Goal: Task Accomplishment & Management: Use online tool/utility

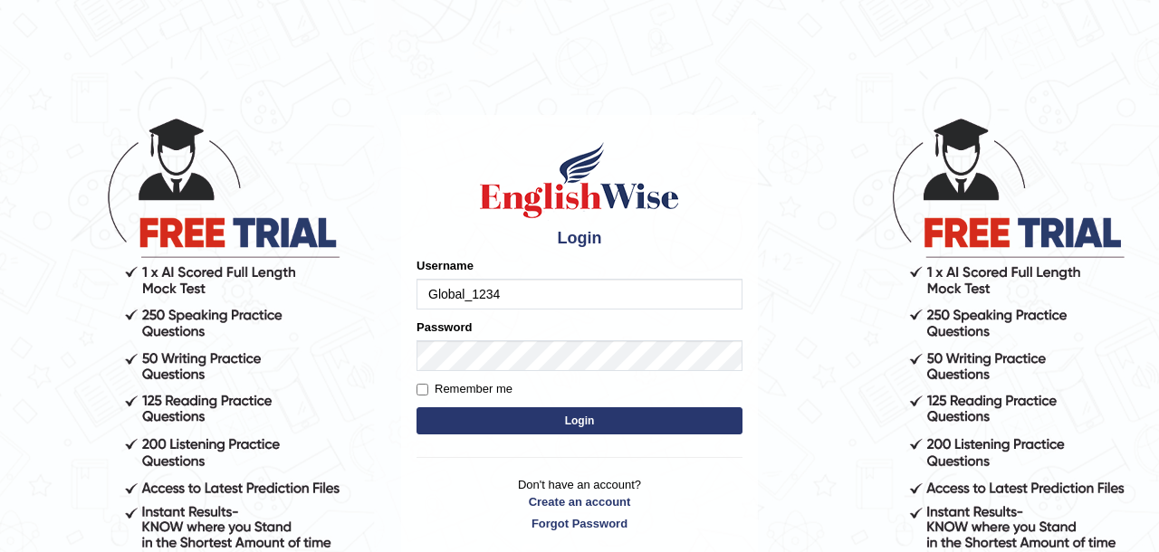
click at [582, 408] on button "Login" at bounding box center [580, 421] width 326 height 27
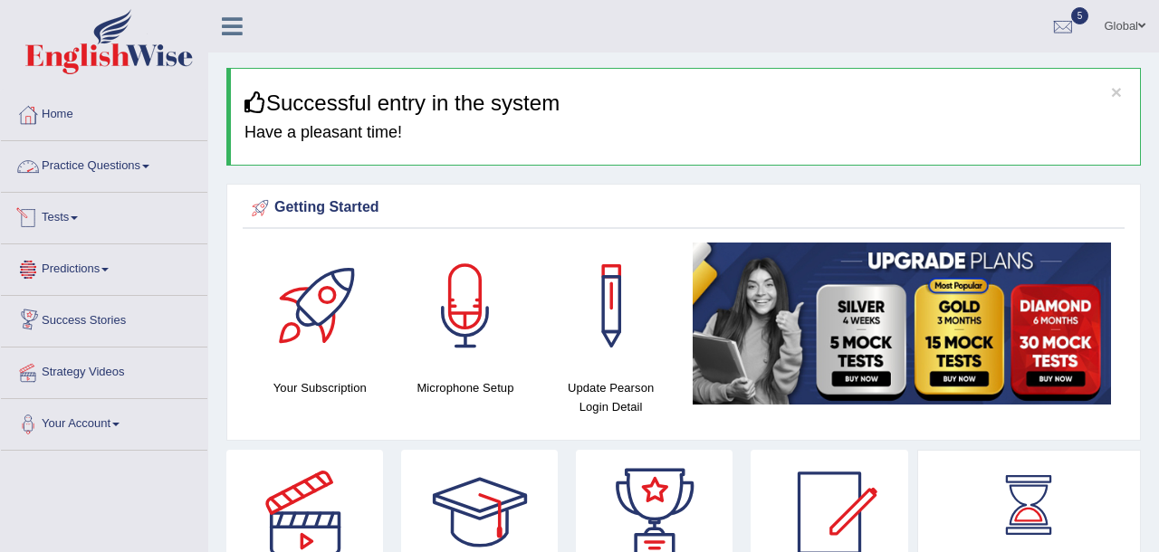
click at [48, 222] on link "Tests" at bounding box center [104, 215] width 207 height 45
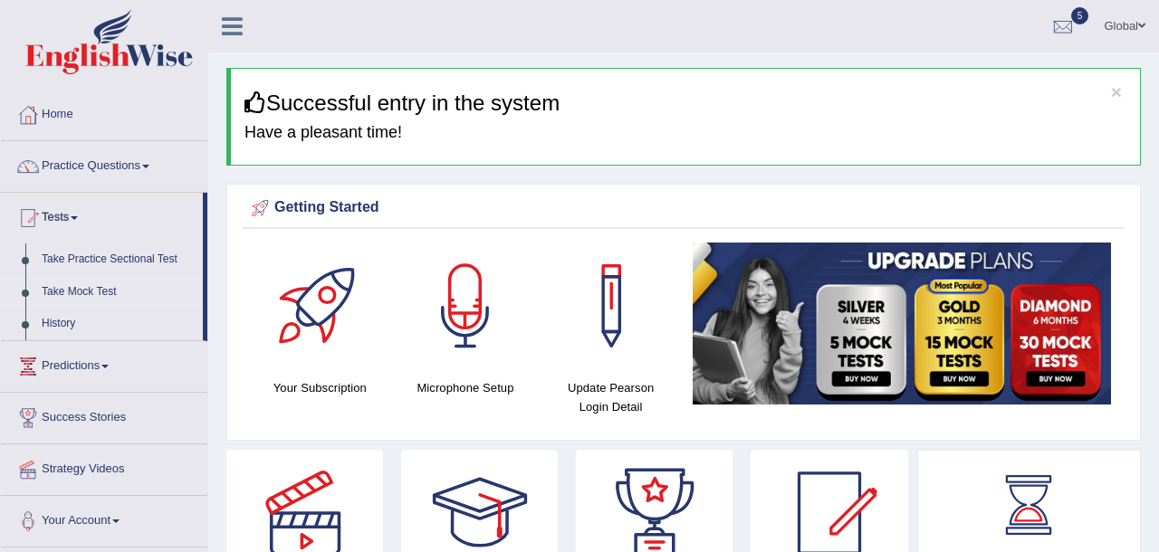
click at [91, 293] on link "Take Mock Test" at bounding box center [118, 292] width 169 height 33
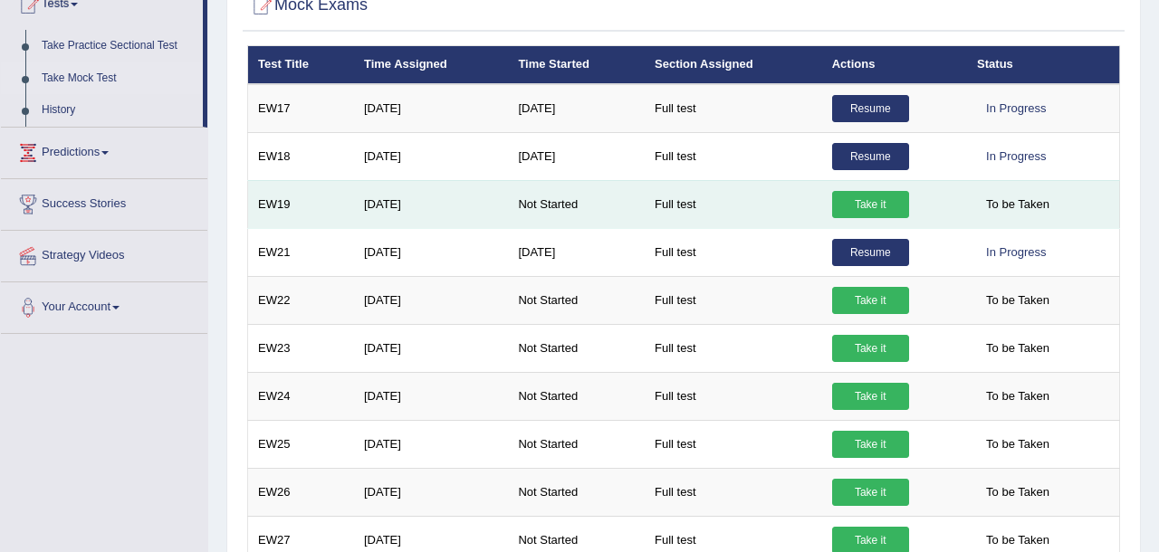
click at [862, 205] on link "Take it" at bounding box center [870, 204] width 77 height 27
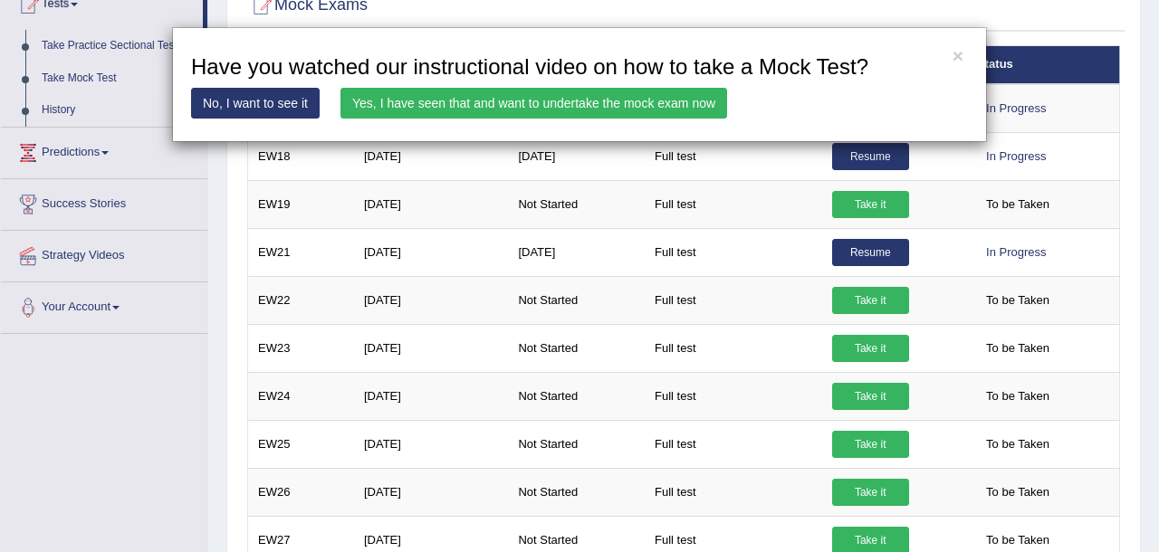
click at [551, 108] on link "Yes, I have seen that and want to undertake the mock exam now" at bounding box center [534, 103] width 387 height 31
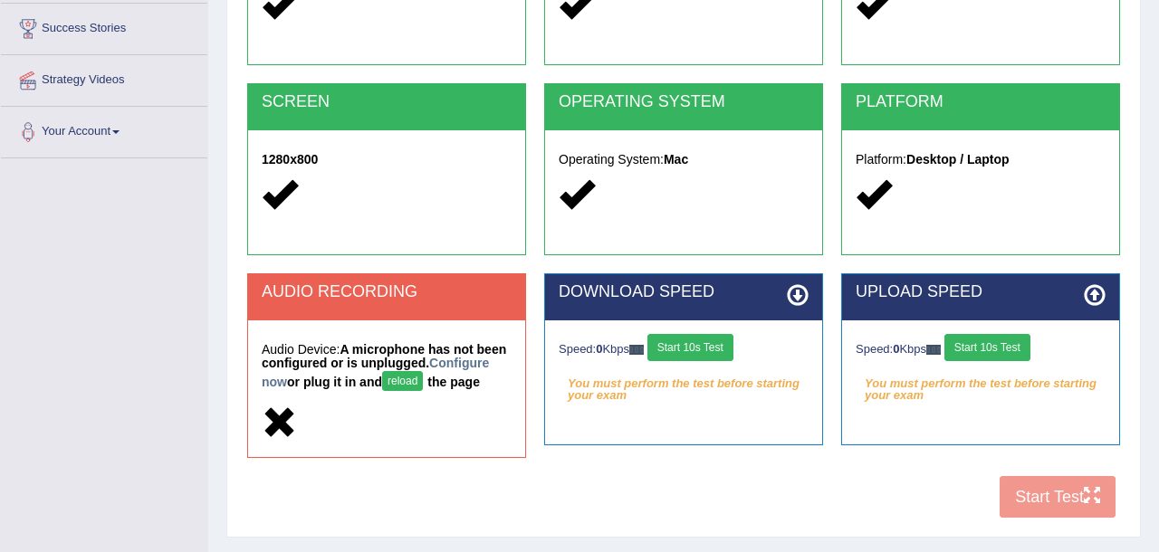
scroll to position [312, 0]
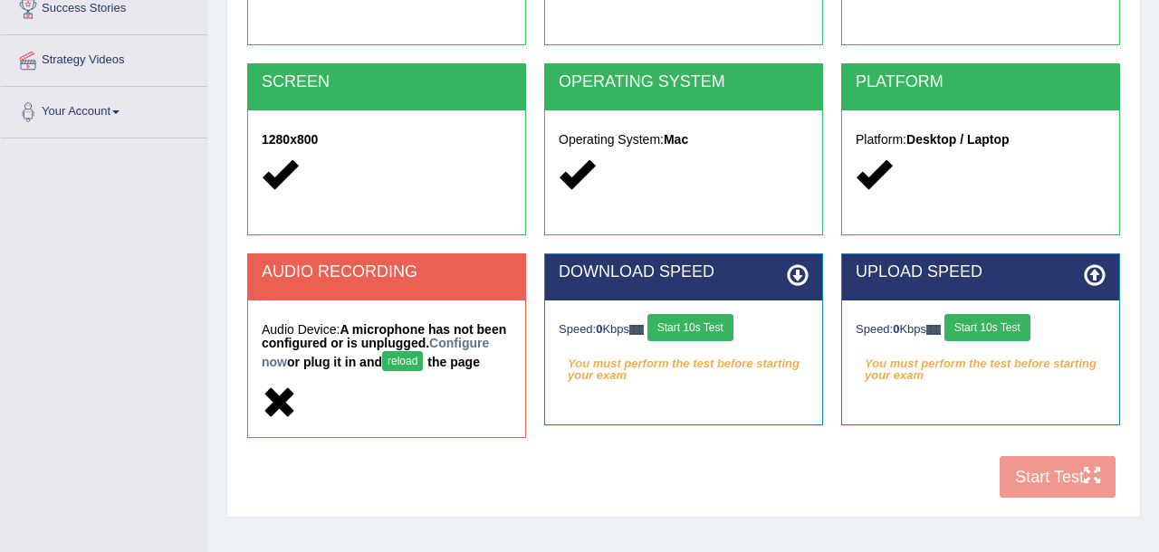
click at [423, 364] on button "reload" at bounding box center [402, 361] width 41 height 20
click at [310, 359] on link "Configure now" at bounding box center [375, 353] width 227 height 34
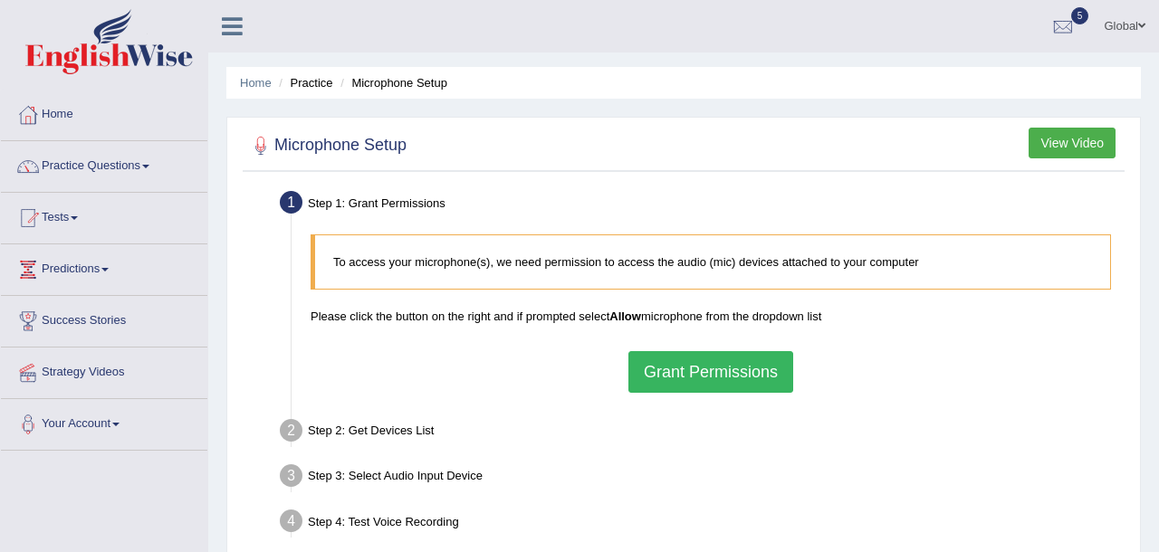
click at [681, 364] on button "Grant Permissions" at bounding box center [711, 372] width 165 height 42
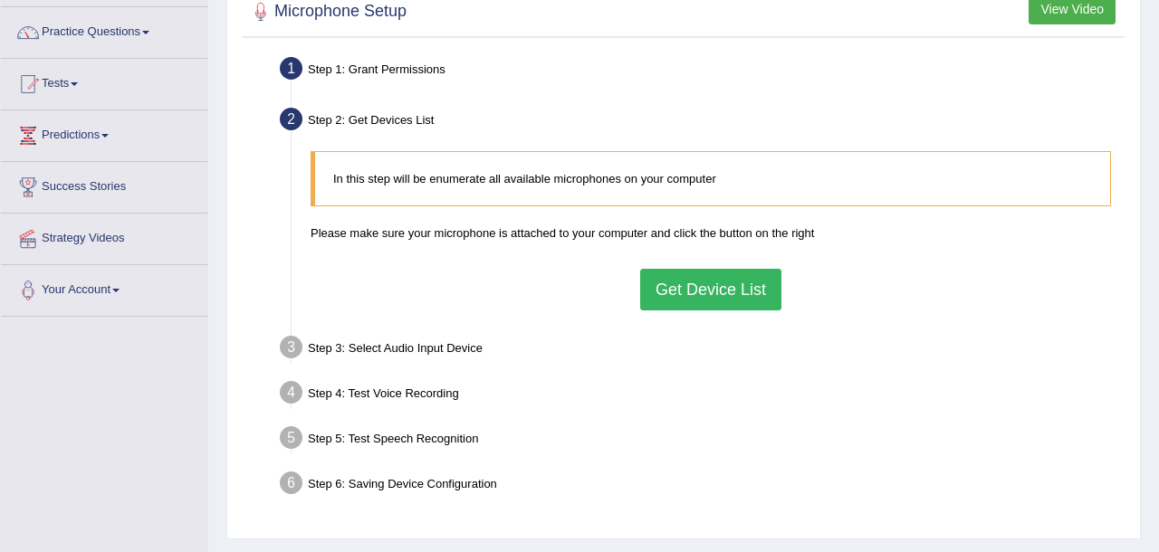
scroll to position [164, 0]
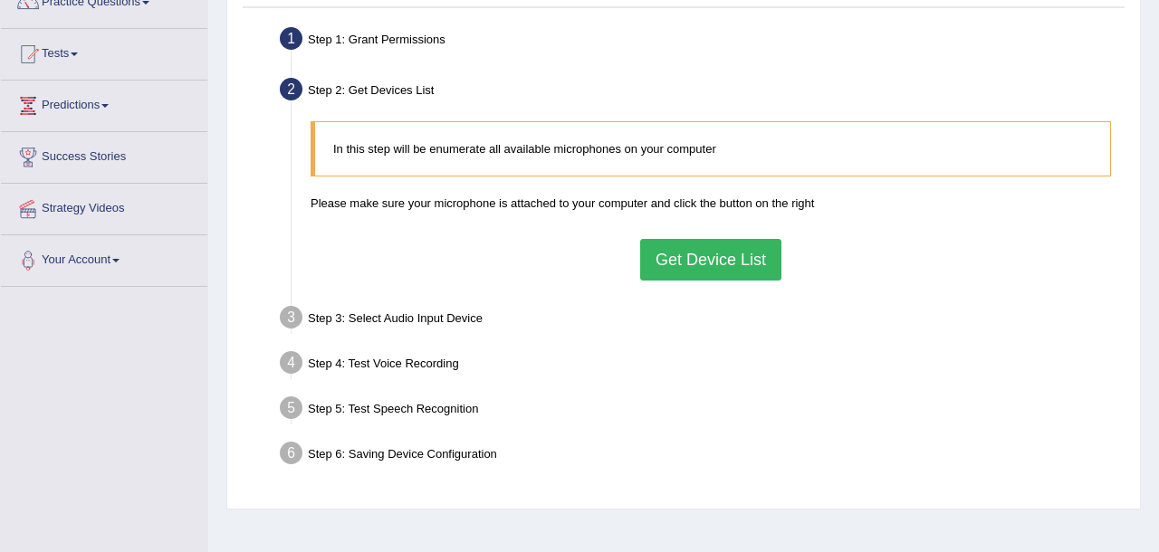
click at [668, 257] on button "Get Device List" at bounding box center [710, 260] width 141 height 42
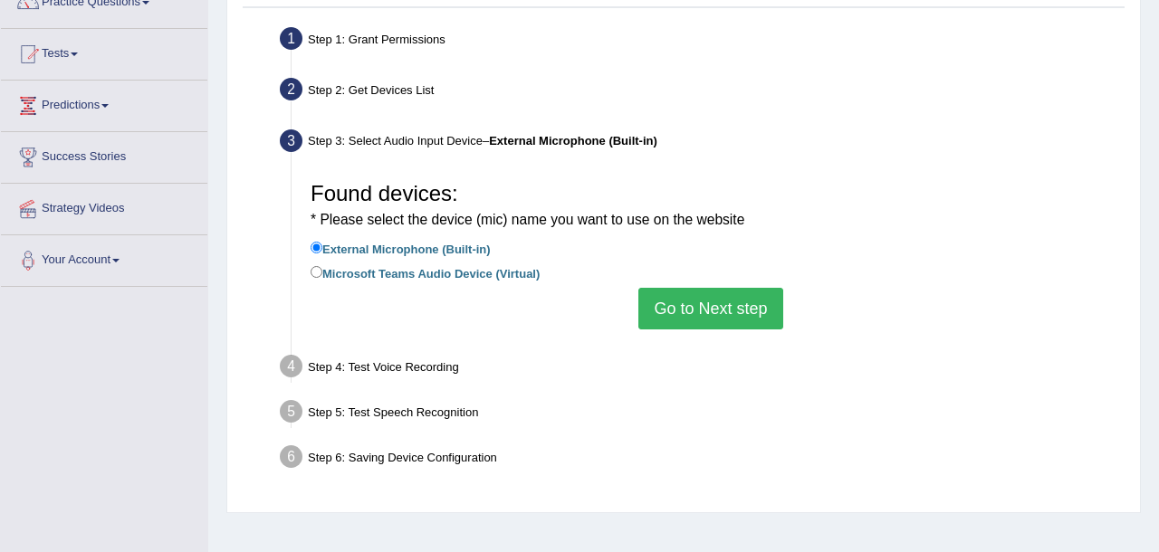
click at [701, 305] on button "Go to Next step" at bounding box center [711, 309] width 144 height 42
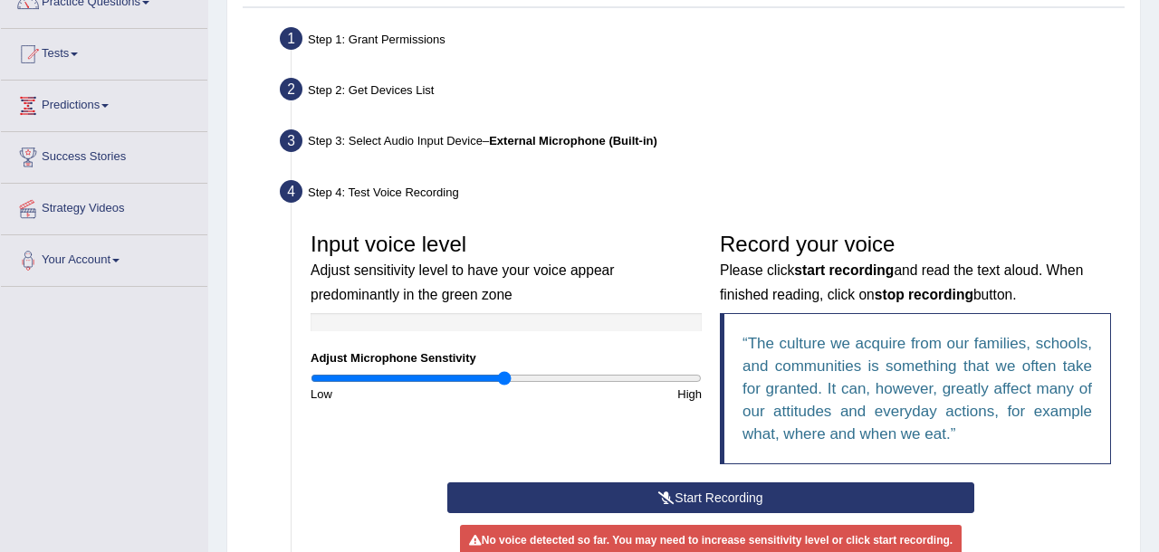
scroll to position [356, 0]
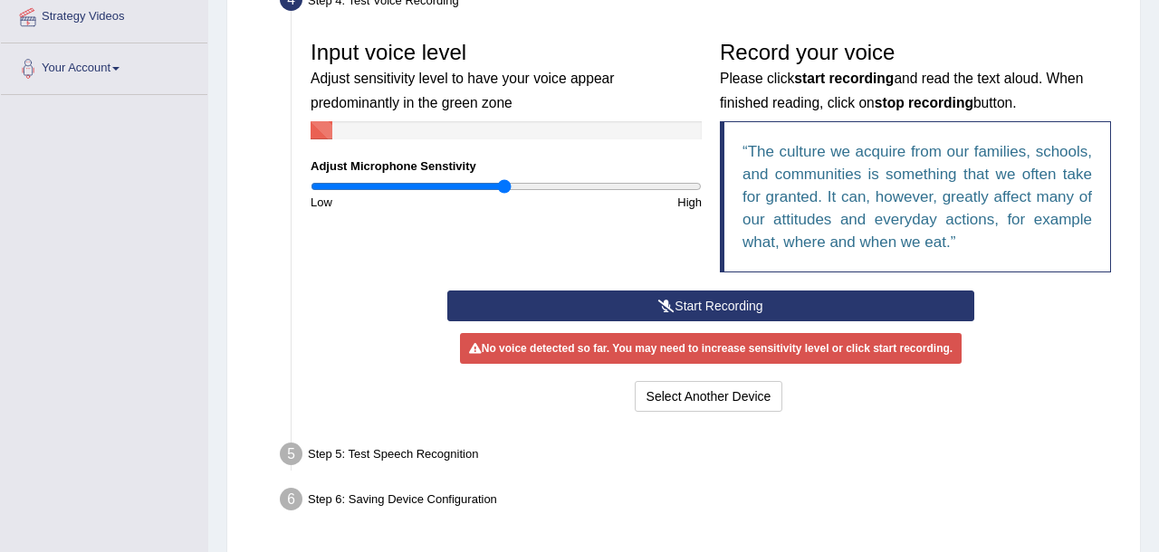
click at [596, 305] on button "Start Recording" at bounding box center [711, 306] width 528 height 31
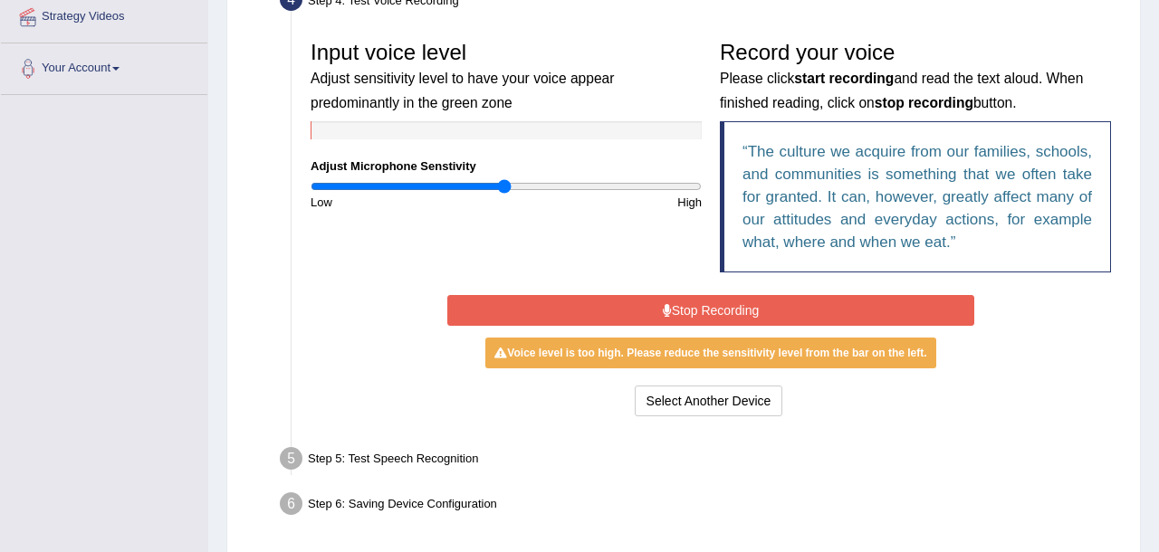
click at [617, 312] on button "Stop Recording" at bounding box center [711, 310] width 528 height 31
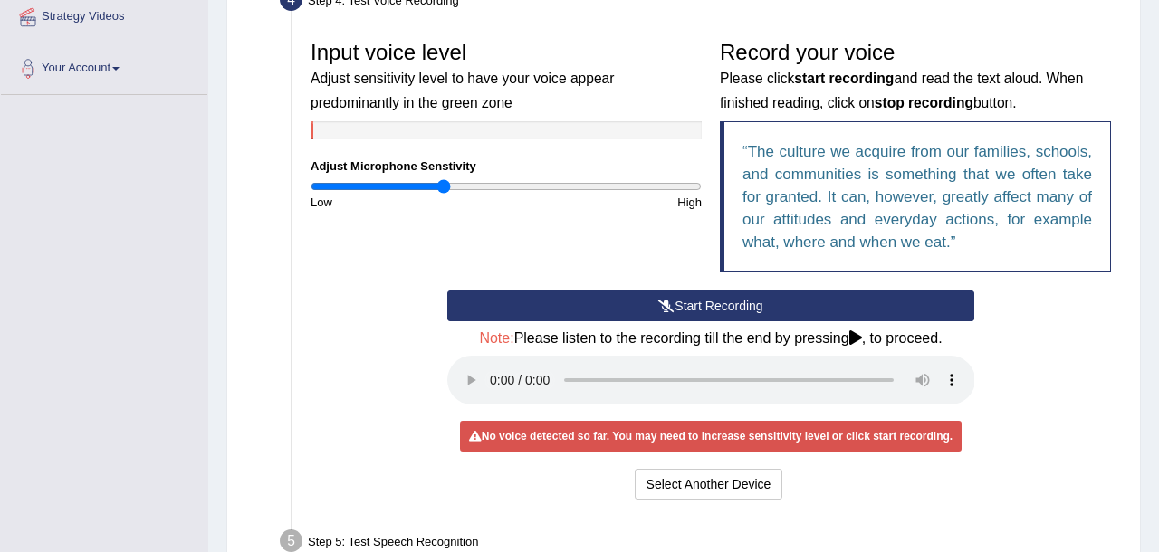
drag, startPoint x: 500, startPoint y: 188, endPoint x: 442, endPoint y: 187, distance: 58.0
type input "0.68"
click at [442, 187] on input "range" at bounding box center [506, 186] width 391 height 14
click at [652, 303] on button "Start Recording" at bounding box center [711, 306] width 528 height 31
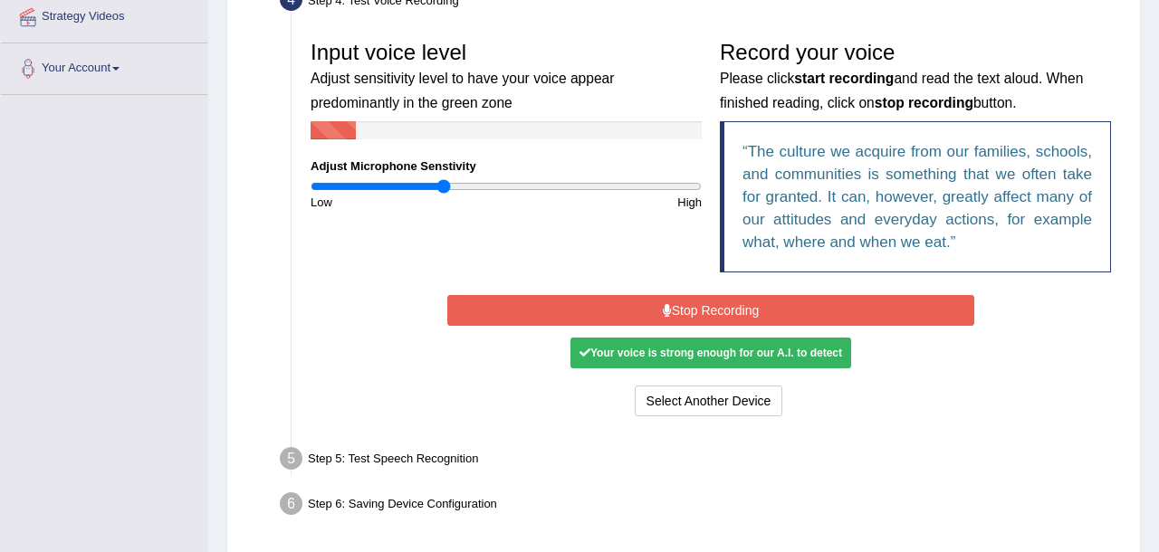
click at [652, 303] on button "Stop Recording" at bounding box center [711, 310] width 528 height 31
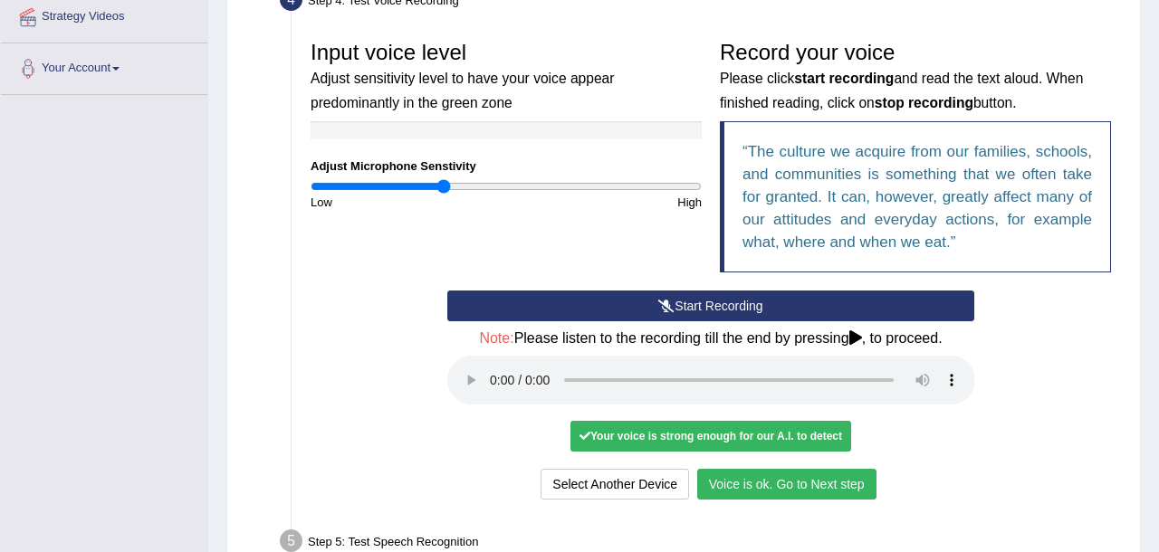
click at [784, 491] on button "Voice is ok. Go to Next step" at bounding box center [786, 484] width 179 height 31
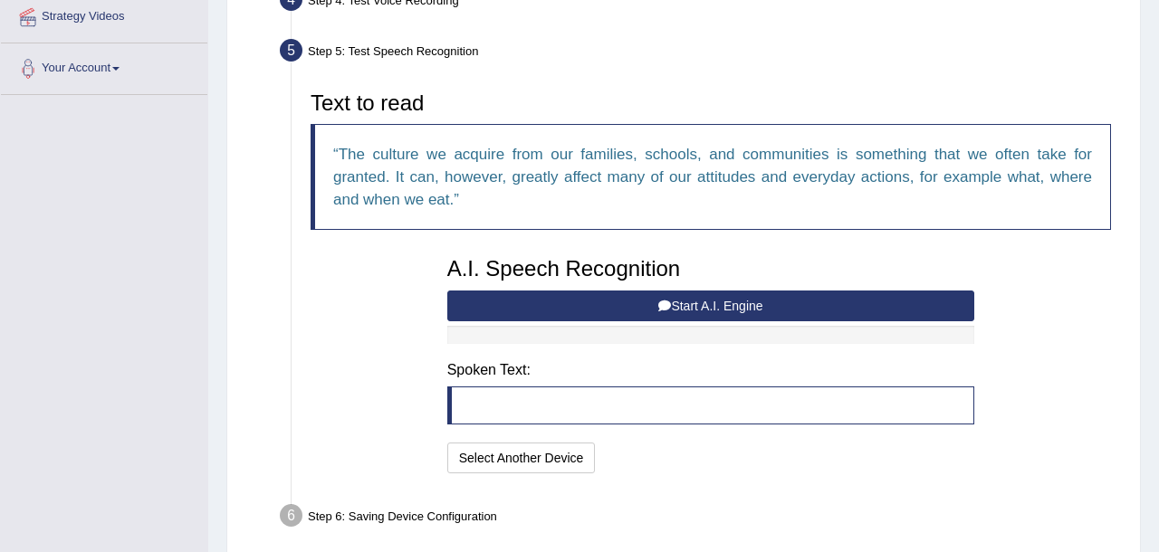
click at [635, 310] on button "Start A.I. Engine" at bounding box center [711, 306] width 528 height 31
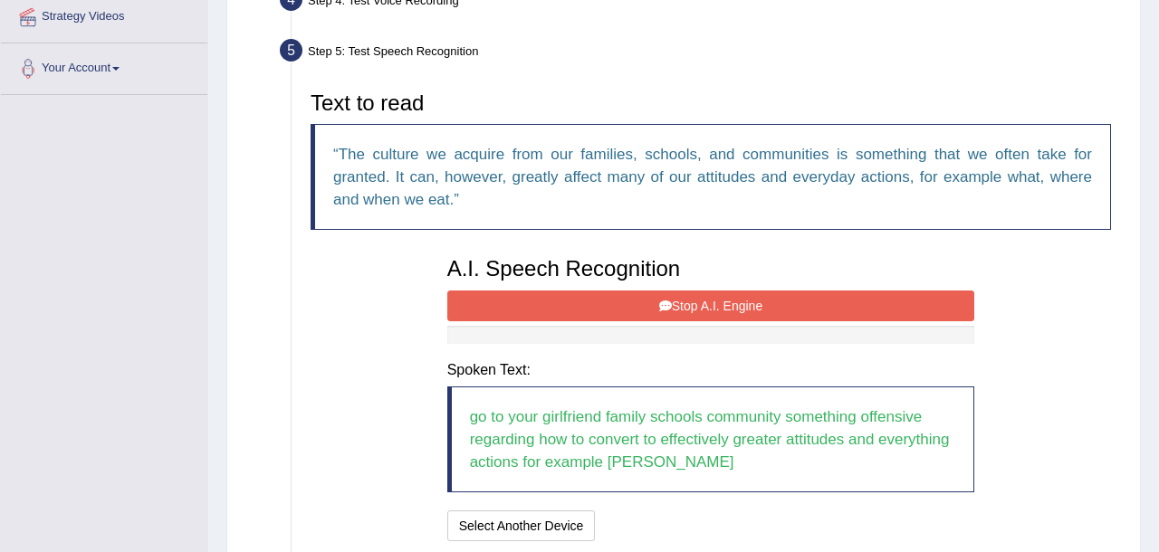
click at [635, 308] on button "Stop A.I. Engine" at bounding box center [711, 306] width 528 height 31
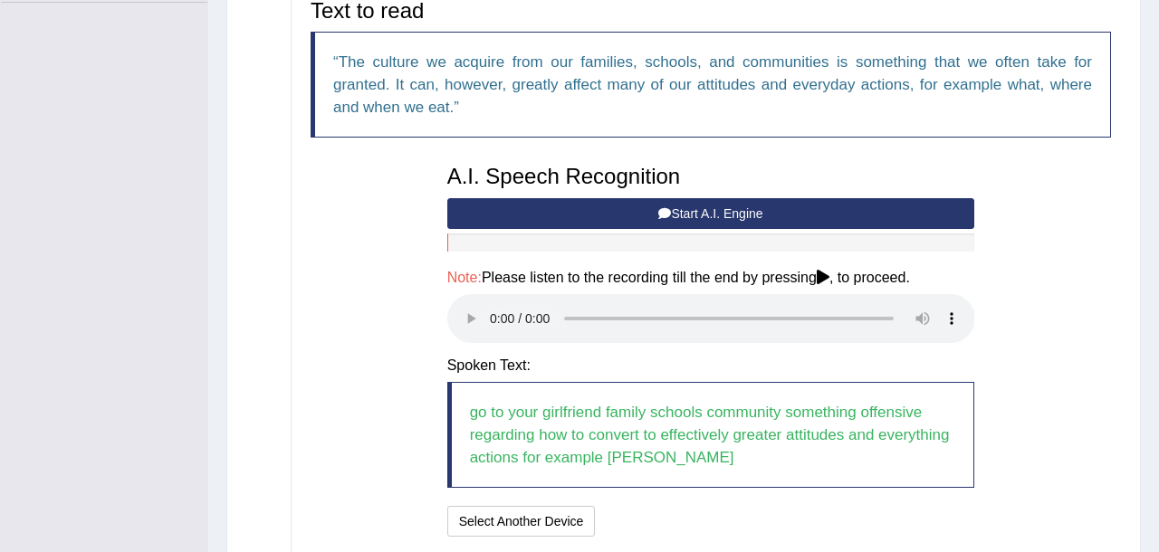
scroll to position [527, 0]
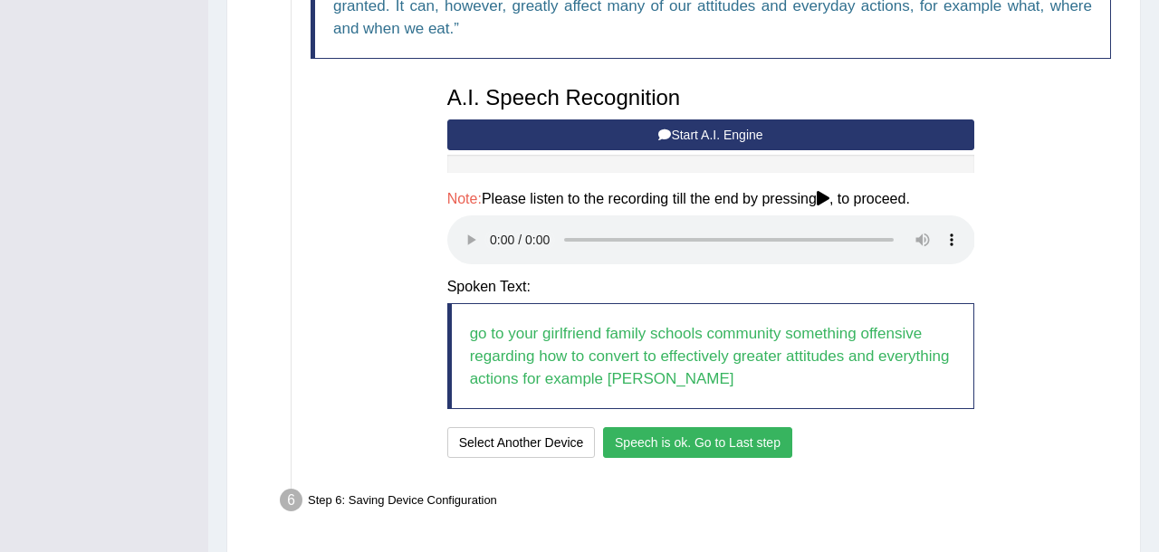
click at [669, 433] on button "Speech is ok. Go to Last step" at bounding box center [697, 442] width 189 height 31
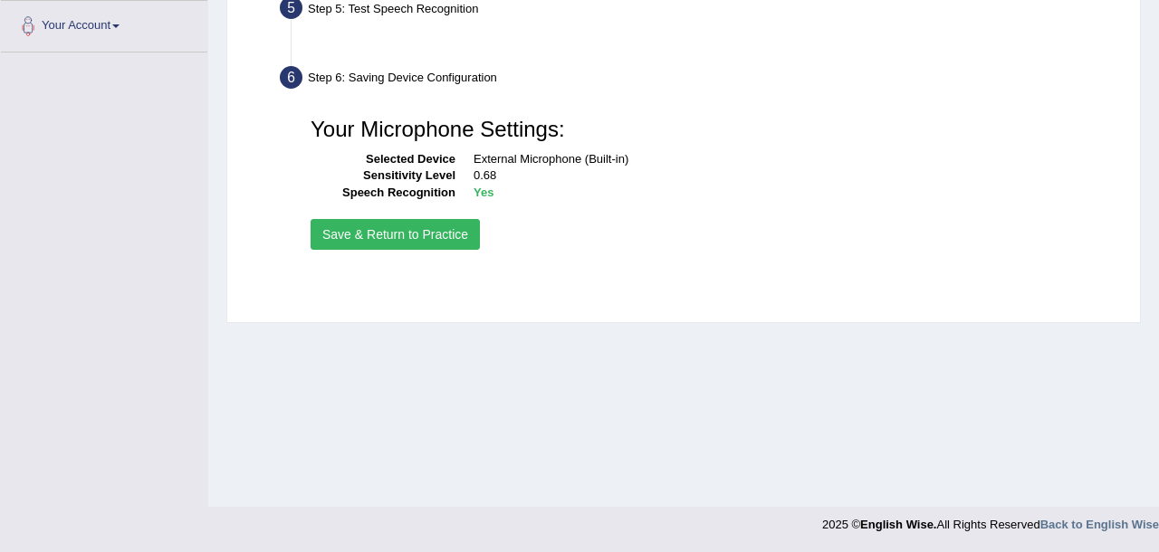
scroll to position [399, 0]
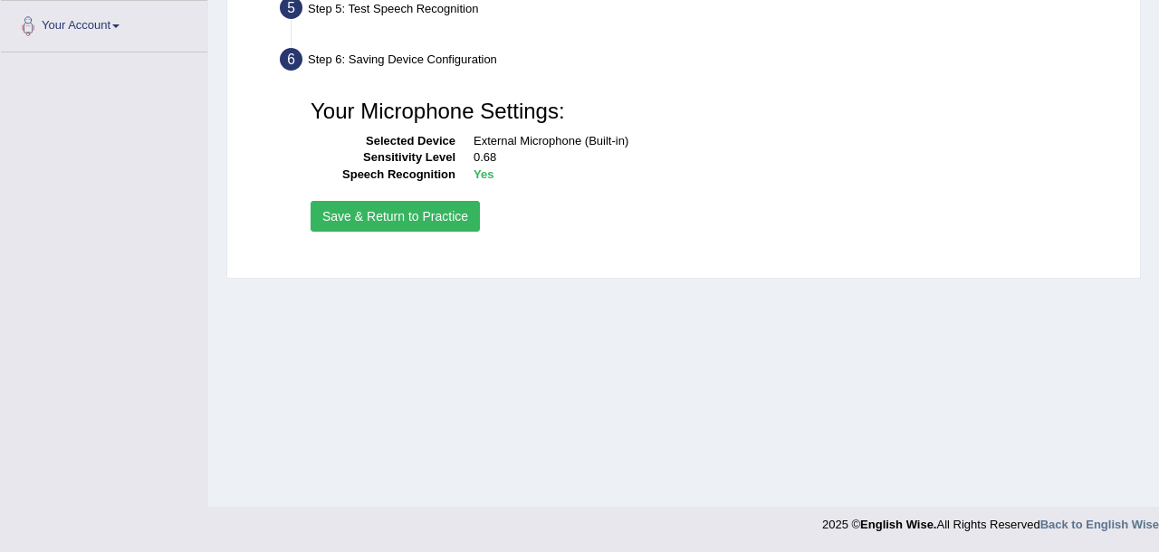
click at [410, 216] on button "Save & Return to Practice" at bounding box center [395, 216] width 169 height 31
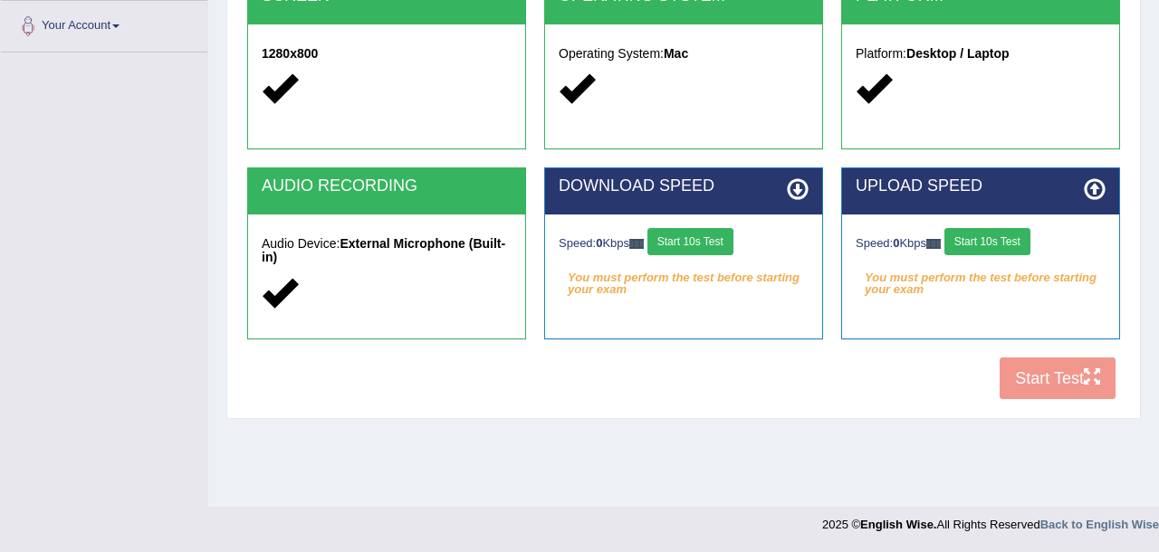
click at [707, 245] on button "Start 10s Test" at bounding box center [691, 241] width 86 height 27
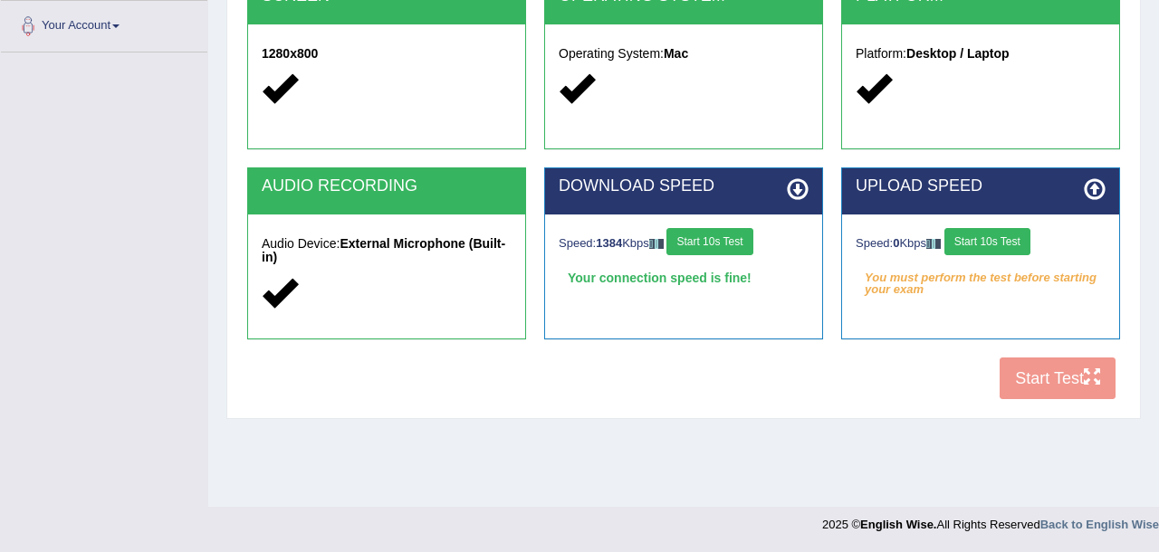
click at [975, 241] on button "Start 10s Test" at bounding box center [988, 241] width 86 height 27
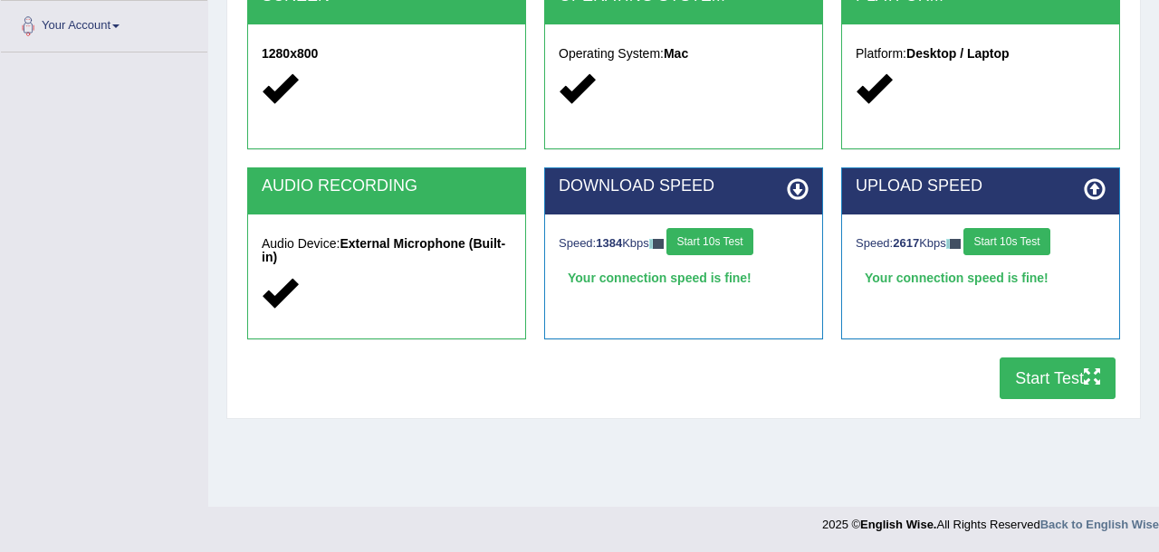
click at [861, 392] on div "COOKIES Cookies Enabled JAVASCRIPT Javascript Enabled BROWSER Browser: Chrome S…" at bounding box center [684, 98] width 882 height 622
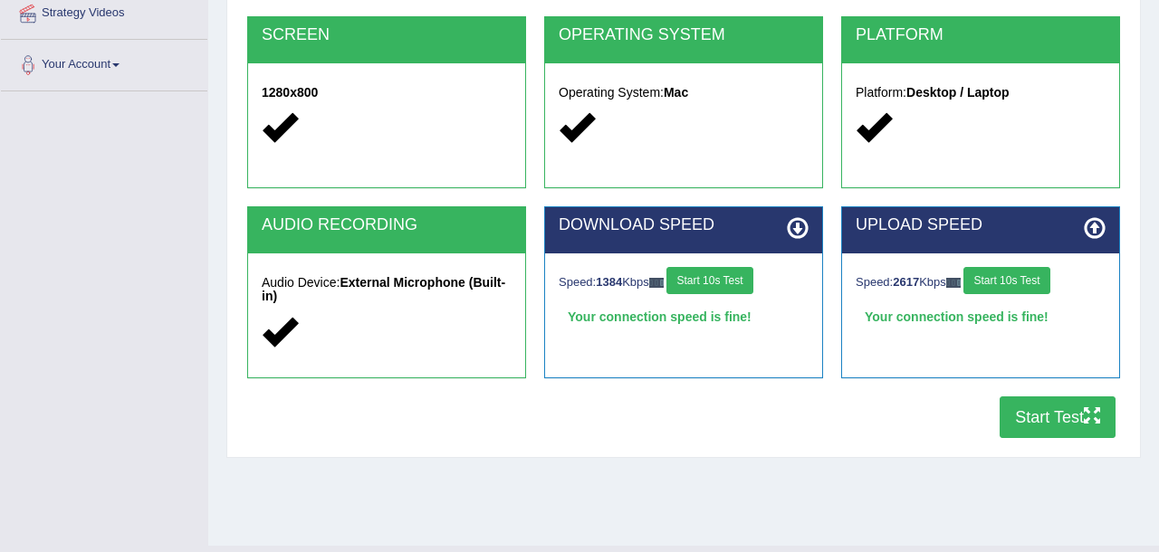
scroll to position [399, 0]
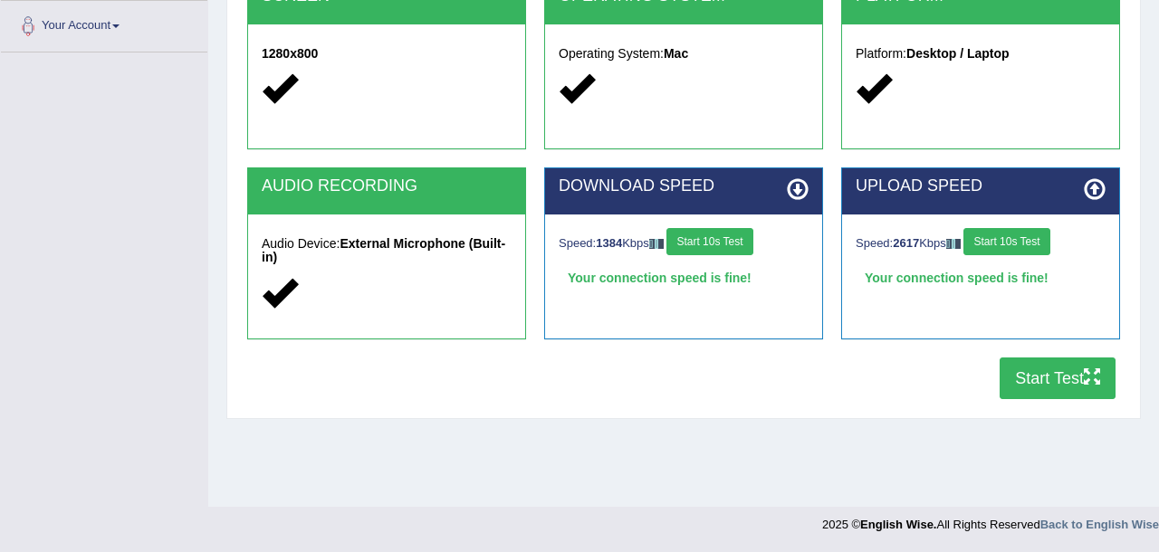
click at [1046, 383] on button "Start Test" at bounding box center [1058, 379] width 116 height 42
